Goal: Task Accomplishment & Management: Complete application form

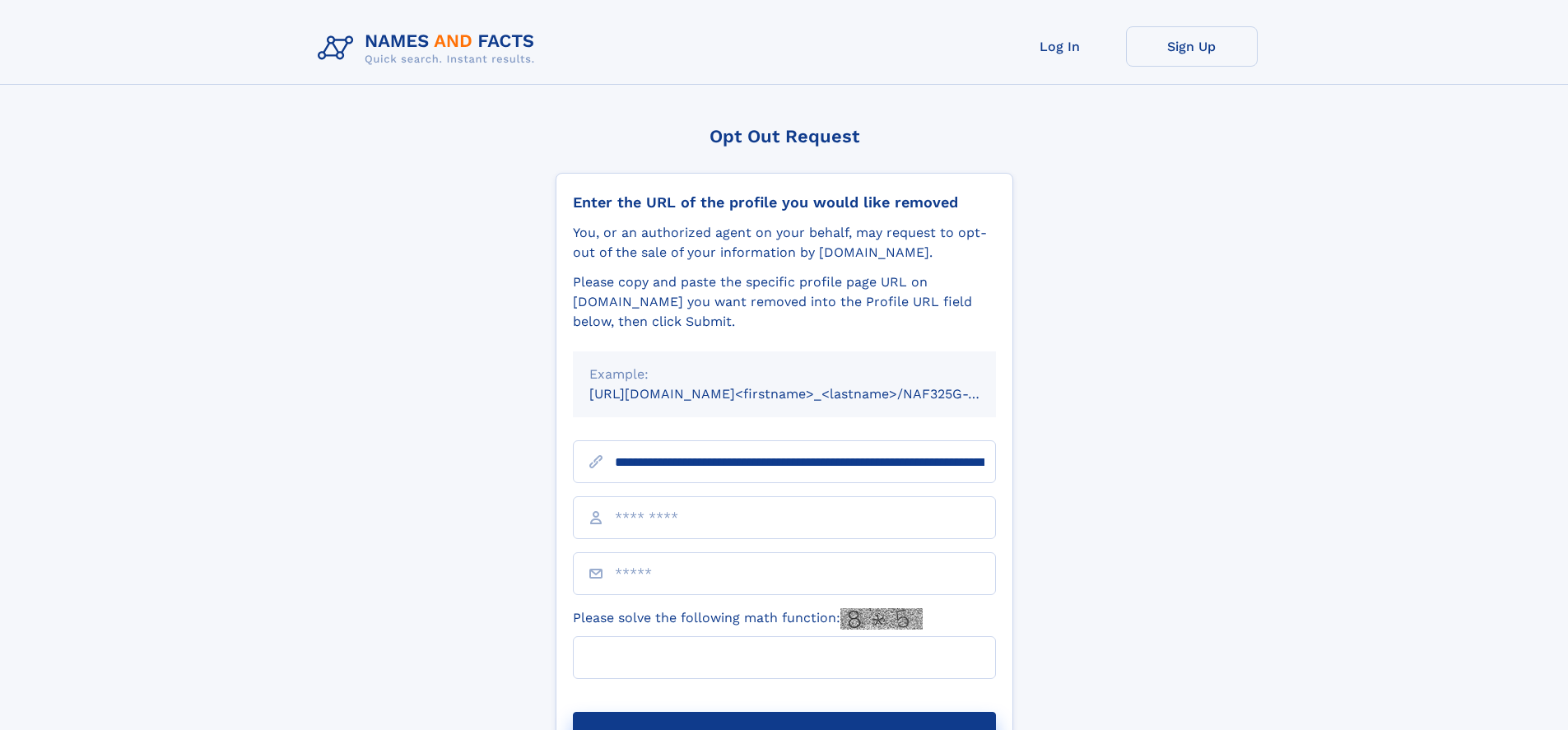
scroll to position [0, 179]
type input "**********"
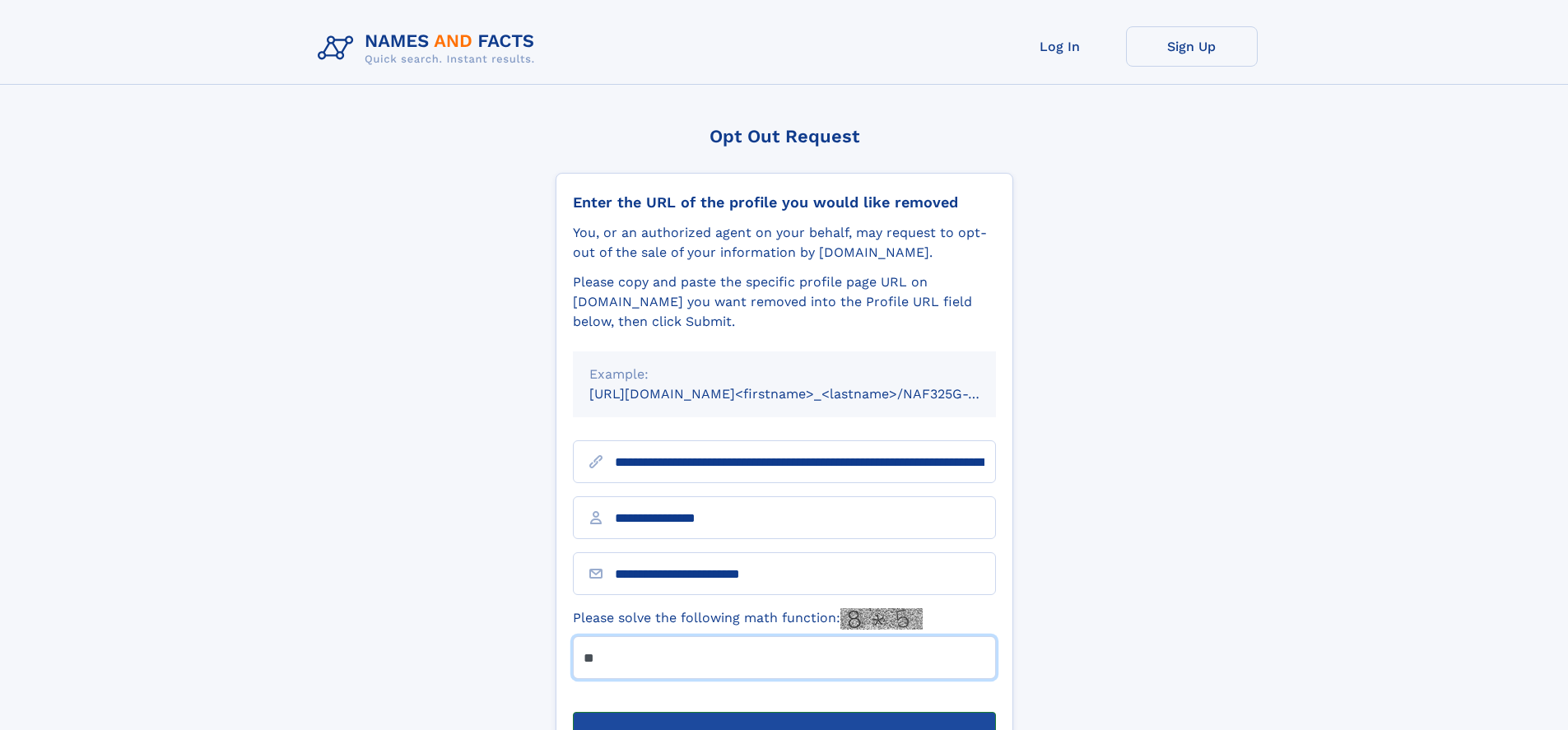
type input "**"
click at [783, 712] on button "Submit Opt Out Request" at bounding box center [785, 737] width 423 height 53
